Goal: Task Accomplishment & Management: Manage account settings

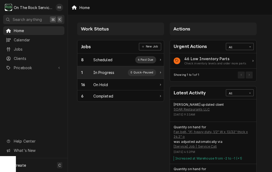
click at [103, 70] on div "In Progress" at bounding box center [103, 73] width 21 height 6
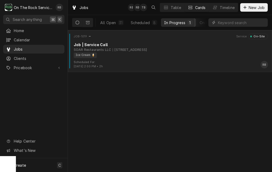
click at [128, 45] on div "Job | Service Call" at bounding box center [171, 45] width 194 height 6
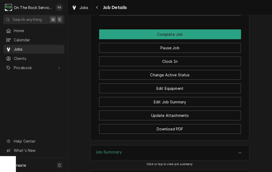
scroll to position [583, 0]
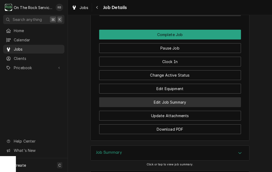
click at [190, 100] on button "Edit Job Summary" at bounding box center [170, 102] width 142 height 10
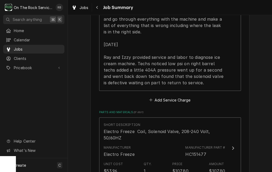
scroll to position [233, 0]
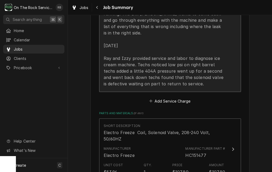
click at [203, 77] on div "[DATE] Ray provided service parts and labor to diagnose ice cream machine. Tech…" at bounding box center [165, 33] width 122 height 108
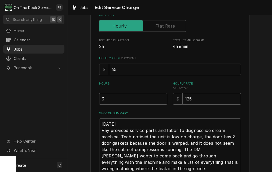
scroll to position [87, 0]
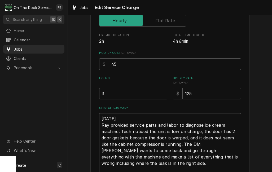
click at [114, 92] on input "3" at bounding box center [133, 94] width 68 height 12
type textarea "x"
type input "1"
type textarea "x"
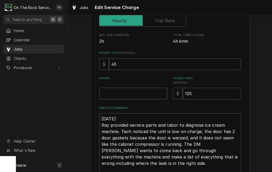
type textarea "x"
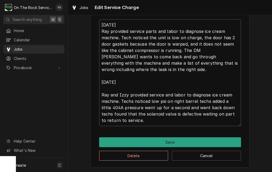
scroll to position [180, 0]
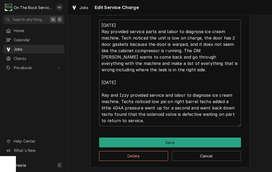
type input "4"
click at [129, 120] on textarea "8-26-2025 Ray provided service parts and labor to diagnose ice cream machine. T…" at bounding box center [170, 73] width 142 height 107
type textarea "x"
type textarea "8-26-2025 Ray provided service parts and labor to diagnose ice cream machine. T…"
type textarea "x"
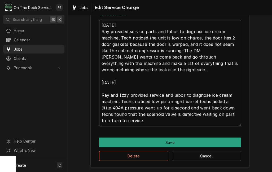
type textarea "8-26-2025 Ray provided service parts and labor to diagnose ice cream machine. T…"
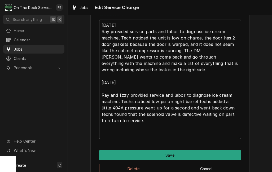
type textarea "x"
type textarea "8-26-2025 Ray provided service parts and labor to diagnose ice cream machine. T…"
type textarea "x"
type textarea "8-26-2025 Ray provided service parts and labor to diagnose ice cream machine. T…"
type textarea "x"
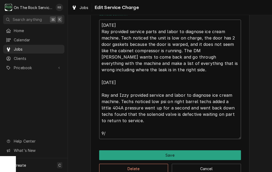
type textarea "8-26-2025 Ray provided service parts and labor to diagnose ice cream machine. T…"
type textarea "x"
type textarea "8-26-2025 Ray provided service parts and labor to diagnose ice cream machine. T…"
type textarea "x"
type textarea "8-26-2025 Ray provided service parts and labor to diagnose ice cream machine. T…"
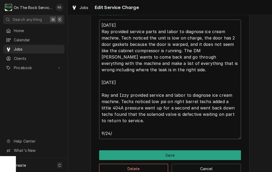
type textarea "x"
type textarea "8-26-2025 Ray provided service parts and labor to diagnose ice cream machine. T…"
type textarea "x"
type textarea "8-26-2025 Ray provided service parts and labor to diagnose ice cream machine. T…"
type textarea "x"
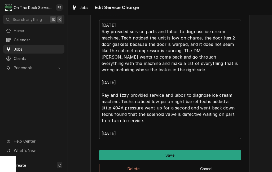
type textarea "8-26-2025 Ray provided service parts and labor to diagnose ice cream machine. T…"
type textarea "x"
type textarea "8-26-2025 Ray provided service parts and labor to diagnose ice cream machine. T…"
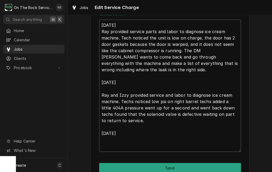
type textarea "x"
type textarea "8-26-2025 Ray provided service parts and labor to diagnose ice cream machine. T…"
type textarea "x"
type textarea "8-26-2025 Ray provided service parts and labor to diagnose ice cream machine. T…"
type textarea "x"
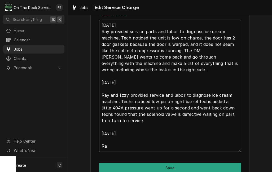
type textarea "8-26-2025 Ray provided service parts and labor to diagnose ice cream machine. T…"
type textarea "x"
type textarea "8-26-2025 Ray provided service parts and labor to diagnose ice cream machine. T…"
type textarea "x"
type textarea "8-26-2025 Ray provided service parts and labor to diagnose ice cream machine. T…"
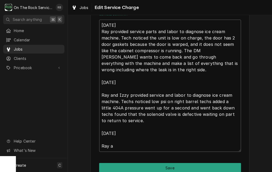
type textarea "x"
type textarea "8-26-2025 Ray provided service parts and labor to diagnose ice cream machine. T…"
type textarea "x"
type textarea "8-26-2025 Ray provided service parts and labor to diagnose ice cream machine. T…"
type textarea "x"
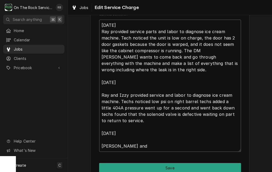
type textarea "8-26-2025 Ray provided service parts and labor to diagnose ice cream machine. T…"
type textarea "x"
type textarea "8-26-2025 Ray provided service parts and labor to diagnose ice cream machine. T…"
type textarea "x"
type textarea "8-26-2025 Ray provided service parts and labor to diagnose ice cream machine. T…"
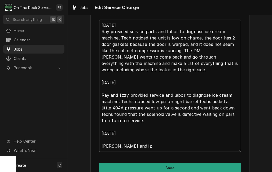
type textarea "x"
type textarea "8-26-2025 Ray provided service parts and labor to diagnose ice cream machine. T…"
type textarea "x"
type textarea "8-26-2025 Ray provided service parts and labor to diagnose ice cream machine. T…"
type textarea "x"
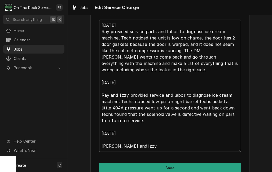
type textarea "8-26-2025 Ray provided service parts and labor to diagnose ice cream machine. T…"
type textarea "x"
type textarea "8-26-2025 Ray provided service parts and labor to diagnose ice cream machine. T…"
type textarea "x"
type textarea "8-26-2025 Ray provided service parts and labor to diagnose ice cream machine. T…"
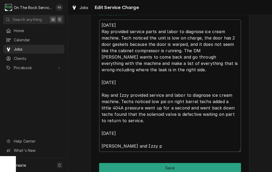
type textarea "x"
type textarea "8-26-2025 Ray provided service parts and labor to diagnose ice cream machine. T…"
type textarea "x"
type textarea "8-26-2025 Ray provided service parts and labor to diagnose ice cream machine. T…"
type textarea "x"
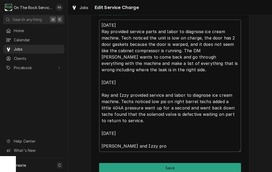
type textarea "8-26-2025 Ray provided service parts and labor to diagnose ice cream machine. T…"
type textarea "x"
type textarea "8-26-2025 Ray provided service parts and labor to diagnose ice cream machine. T…"
type textarea "x"
type textarea "8-26-2025 Ray provided service parts and labor to diagnose ice cream machine. T…"
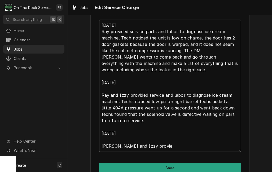
type textarea "x"
type textarea "8-26-2025 Ray provided service parts and labor to diagnose ice cream machine. T…"
type textarea "x"
type textarea "8-26-2025 Ray provided service parts and labor to diagnose ice cream machine. T…"
type textarea "x"
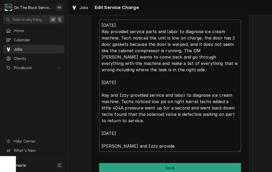
type textarea "8-26-2025 Ray provided service parts and labor to diagnose ice cream machine. T…"
type textarea "x"
type textarea "8-26-2025 Ray provided service parts and labor to diagnose ice cream machine. T…"
type textarea "x"
type textarea "8-26-2025 Ray provided service parts and labor to diagnose ice cream machine. T…"
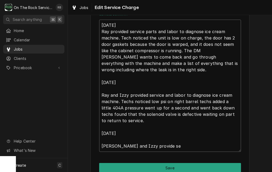
type textarea "x"
type textarea "8-26-2025 Ray provided service parts and labor to diagnose ice cream machine. T…"
type textarea "x"
type textarea "8-26-2025 Ray provided service parts and labor to diagnose ice cream machine. T…"
type textarea "x"
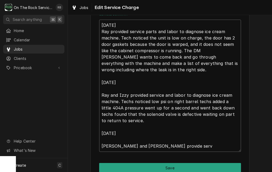
type textarea "8-26-2025 Ray provided service parts and labor to diagnose ice cream machine. T…"
type textarea "x"
type textarea "8-26-2025 Ray provided service parts and labor to diagnose ice cream machine. T…"
type textarea "x"
type textarea "8-26-2025 Ray provided service parts and labor to diagnose ice cream machine. T…"
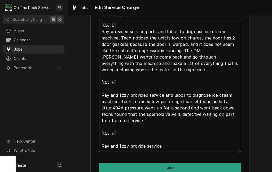
type textarea "x"
type textarea "8-26-2025 Ray provided service parts and labor to diagnose ice cream machine. T…"
type textarea "x"
type textarea "8-26-2025 Ray provided service parts and labor to diagnose ice cream machine. T…"
type textarea "x"
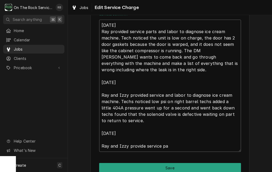
type textarea "8-26-2025 Ray provided service parts and labor to diagnose ice cream machine. T…"
type textarea "x"
type textarea "8-26-2025 Ray provided service parts and labor to diagnose ice cream machine. T…"
type textarea "x"
type textarea "8-26-2025 Ray provided service parts and labor to diagnose ice cream machine. T…"
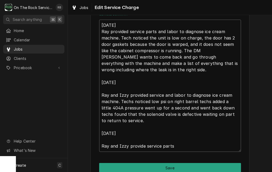
type textarea "x"
type textarea "8-26-2025 Ray provided service parts and labor to diagnose ice cream machine. T…"
type textarea "x"
type textarea "8-26-2025 Ray provided service parts and labor to diagnose ice cream machine. T…"
type textarea "x"
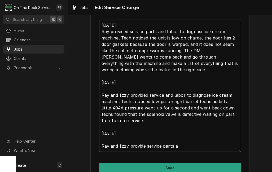
type textarea "8-26-2025 Ray provided service parts and labor to diagnose ice cream machine. T…"
type textarea "x"
type textarea "8-26-2025 Ray provided service parts and labor to diagnose ice cream machine. T…"
type textarea "x"
type textarea "8-26-2025 Ray provided service parts and labor to diagnose ice cream machine. T…"
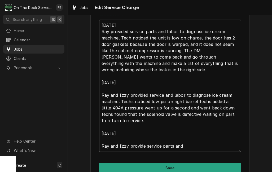
type textarea "x"
type textarea "8-26-2025 Ray provided service parts and labor to diagnose ice cream machine. T…"
type textarea "x"
type textarea "8-26-2025 Ray provided service parts and labor to diagnose ice cream machine. T…"
type textarea "x"
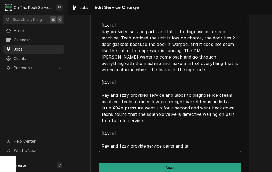
type textarea "8-26-2025 Ray provided service parts and labor to diagnose ice cream machine. T…"
type textarea "x"
type textarea "8-26-2025 Ray provided service parts and labor to diagnose ice cream machine. T…"
type textarea "x"
type textarea "8-26-2025 Ray provided service parts and labor to diagnose ice cream machine. T…"
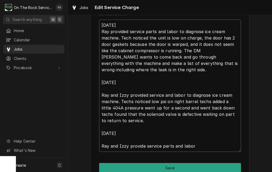
type textarea "x"
type textarea "8-26-2025 Ray provided service parts and labor to diagnose ice cream machine. T…"
type textarea "x"
type textarea "8-26-2025 Ray provided service parts and labor to diagnose ice cream machine. T…"
type textarea "x"
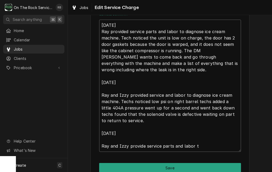
type textarea "8-26-2025 Ray provided service parts and labor to diagnose ice cream machine. T…"
type textarea "x"
type textarea "8-26-2025 Ray provided service parts and labor to diagnose ice cream machine. T…"
type textarea "x"
type textarea "8-26-2025 Ray provided service parts and labor to diagnose ice cream machine. T…"
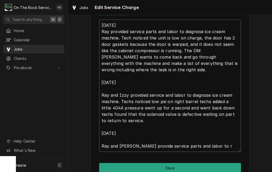
type textarea "x"
type textarea "8-26-2025 Ray provided service parts and labor to diagnose ice cream machine. T…"
type textarea "x"
type textarea "8-26-2025 Ray provided service parts and labor to diagnose ice cream machine. T…"
type textarea "x"
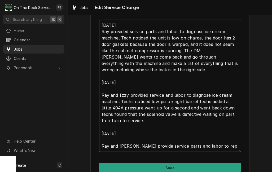
type textarea "8-26-2025 Ray provided service parts and labor to diagnose ice cream machine. T…"
type textarea "x"
type textarea "8-26-2025 Ray provided service parts and labor to diagnose ice cream machine. T…"
type textarea "x"
type textarea "8-26-2025 Ray provided service parts and labor to diagnose ice cream machine. T…"
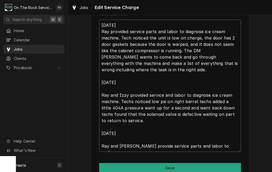
type textarea "x"
type textarea "8-26-2025 Ray provided service parts and labor to diagnose ice cream machine. T…"
type textarea "x"
type textarea "8-26-2025 Ray provided service parts and labor to diagnose ice cream machine. T…"
type textarea "x"
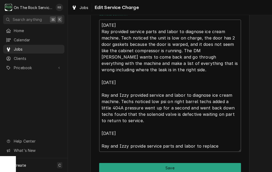
type textarea "8-26-2025 Ray provided service parts and labor to diagnose ice cream machine. T…"
type textarea "x"
type textarea "8-26-2025 Ray provided service parts and labor to diagnose ice cream machine. T…"
type textarea "x"
type textarea "8-26-2025 Ray provided service parts and labor to diagnose ice cream machine. T…"
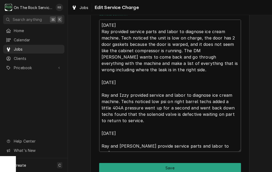
type textarea "x"
type textarea "8-26-2025 Ray provided service parts and labor to diagnose ice cream machine. T…"
type textarea "x"
type textarea "8-26-2025 Ray provided service parts and labor to diagnose ice cream machine. T…"
type textarea "x"
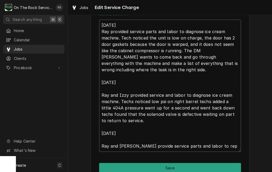
type textarea "8-26-2025 Ray provided service parts and labor to diagnose ice cream machine. T…"
type textarea "x"
type textarea "8-26-2025 Ray provided service parts and labor to diagnose ice cream machine. T…"
type textarea "x"
type textarea "8-26-2025 Ray provided service parts and labor to diagnose ice cream machine. T…"
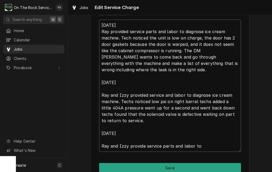
type textarea "x"
type textarea "8-26-2025 Ray provided service parts and labor to diagnose ice cream machine. T…"
type textarea "x"
type textarea "8-26-2025 Ray provided service parts and labor to diagnose ice cream machine. T…"
type textarea "x"
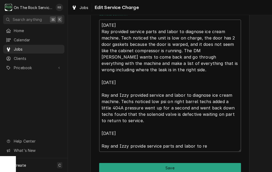
type textarea "8-26-2025 Ray provided service parts and labor to diagnose ice cream machine. T…"
type textarea "x"
type textarea "8-26-2025 Ray provided service parts and labor to diagnose ice cream machine. T…"
type textarea "x"
type textarea "8-26-2025 Ray provided service parts and labor to diagnose ice cream machine. T…"
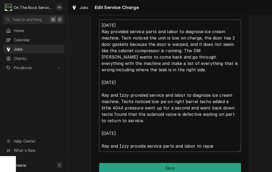
type textarea "x"
type textarea "8-26-2025 Ray provided service parts and labor to diagnose ice cream machine. T…"
type textarea "x"
type textarea "8-26-2025 Ray provided service parts and labor to diagnose ice cream machine. T…"
type textarea "x"
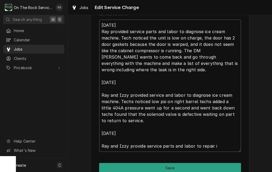
type textarea "8-26-2025 Ray provided service parts and labor to diagnose ice cream machine. T…"
type textarea "x"
type textarea "8-26-2025 Ray provided service parts and labor to diagnose ice cream machine. T…"
type textarea "x"
type textarea "8-26-2025 Ray provided service parts and labor to diagnose ice cream machine. T…"
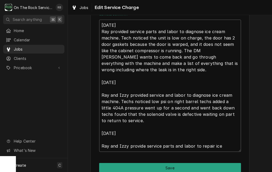
type textarea "x"
type textarea "8-26-2025 Ray provided service parts and labor to diagnose ice cream machine. T…"
type textarea "x"
type textarea "8-26-2025 Ray provided service parts and labor to diagnose ice cream machine. T…"
type textarea "x"
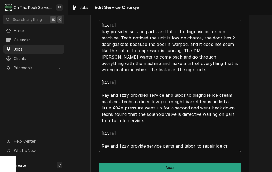
type textarea "8-26-2025 Ray provided service parts and labor to diagnose ice cream machine. T…"
type textarea "x"
type textarea "8-26-2025 Ray provided service parts and labor to diagnose ice cream machine. T…"
type textarea "x"
type textarea "8-26-2025 Ray provided service parts and labor to diagnose ice cream machine. T…"
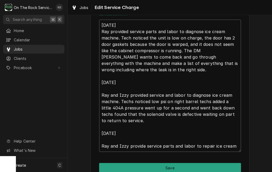
type textarea "x"
type textarea "8-26-2025 Ray provided service parts and labor to diagnose ice cream machine. T…"
type textarea "x"
type textarea "8-26-2025 Ray provided service parts and labor to diagnose ice cream machine. T…"
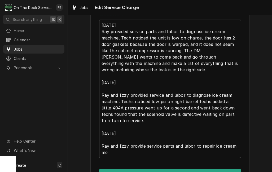
type textarea "x"
type textarea "8-26-2025 Ray provided service parts and labor to diagnose ice cream machine. T…"
type textarea "x"
type textarea "8-26-2025 Ray provided service parts and labor to diagnose ice cream machine. T…"
type textarea "x"
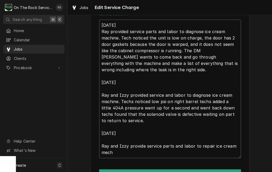
type textarea "8-26-2025 Ray provided service parts and labor to diagnose ice cream machine. T…"
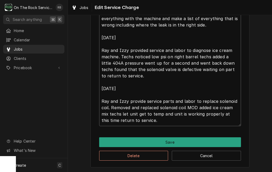
scroll to position [225, 0]
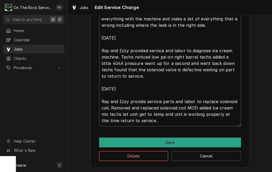
click at [163, 112] on textarea "8-26-2025 Ray provided service parts and labor to diagnose ice cream machine. T…" at bounding box center [170, 50] width 142 height 151
click at [172, 111] on textarea "8-26-2025 Ray provided service parts and labor to diagnose ice cream machine. T…" at bounding box center [170, 50] width 142 height 151
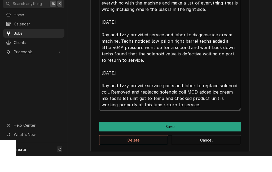
click at [193, 107] on textarea "8-26-2025 Ray provided service parts and labor to diagnose ice cream machine. T…" at bounding box center [170, 50] width 142 height 151
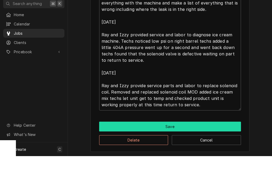
click at [108, 137] on button "Save" at bounding box center [170, 142] width 142 height 10
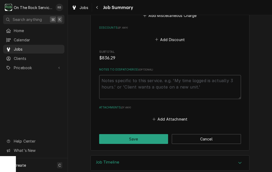
scroll to position [605, 0]
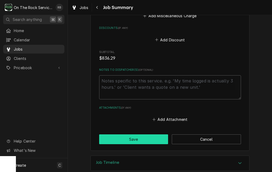
click at [145, 134] on button "Save" at bounding box center [133, 139] width 69 height 10
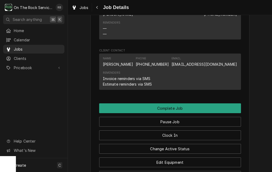
scroll to position [510, 0]
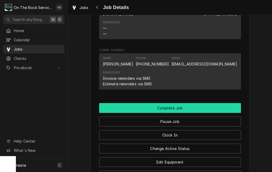
click at [222, 104] on button "Complete Job" at bounding box center [170, 108] width 142 height 10
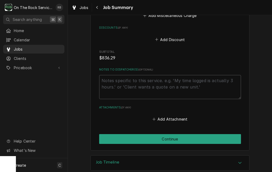
scroll to position [605, 0]
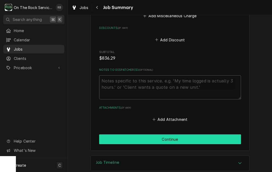
click at [222, 134] on button "Continue" at bounding box center [170, 139] width 142 height 10
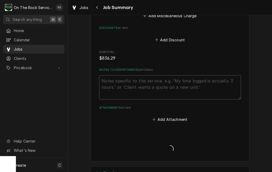
type textarea "x"
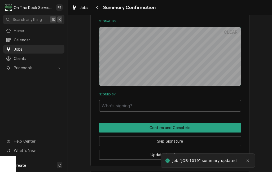
scroll to position [534, 0]
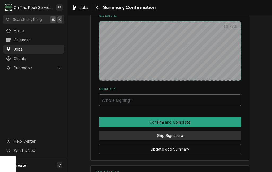
click at [221, 131] on button "Skip Signature" at bounding box center [170, 136] width 142 height 10
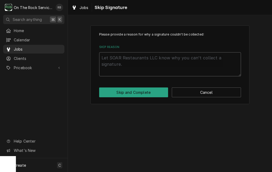
click at [218, 64] on textarea "Skip Reason" at bounding box center [170, 64] width 142 height 24
type textarea "x"
type textarea "N"
type textarea "x"
type textarea "No"
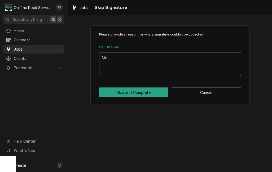
type textarea "x"
type textarea "Not"
type textarea "x"
type textarea "Notn"
type textarea "x"
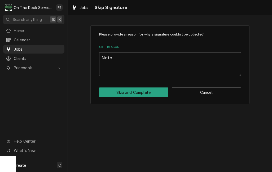
type textarea "Not"
type textarea "x"
type textarea "Not"
type textarea "x"
type textarea "Not n"
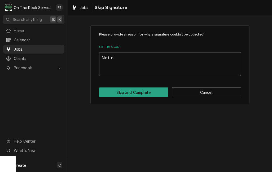
type textarea "x"
type textarea "Not ne"
type textarea "x"
type textarea "Not ned"
type textarea "x"
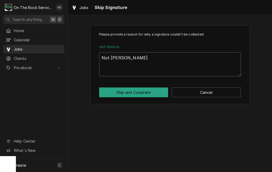
type textarea "Not nede"
type textarea "x"
type textarea "Not neded"
type textarea "x"
type textarea "Not needed"
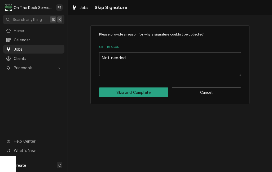
type textarea "x"
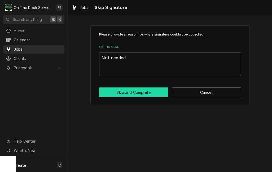
type textarea "Not needed"
click at [138, 91] on button "Skip and Complete" at bounding box center [133, 92] width 69 height 10
type textarea "x"
